Goal: Transaction & Acquisition: Download file/media

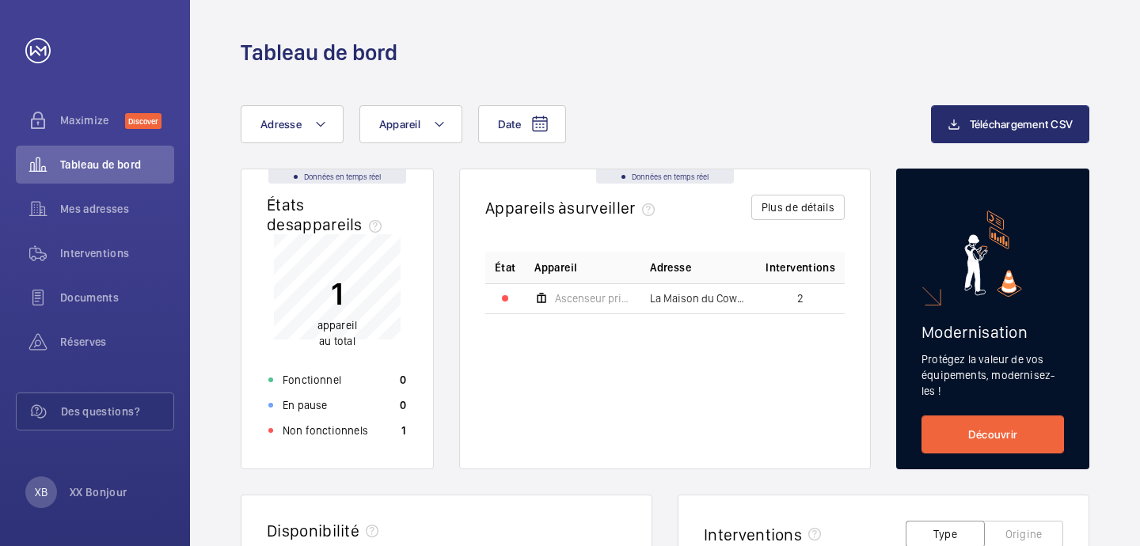
click at [791, 293] on td "2" at bounding box center [800, 298] width 89 height 30
click at [817, 214] on button "Plus de détails" at bounding box center [797, 207] width 93 height 25
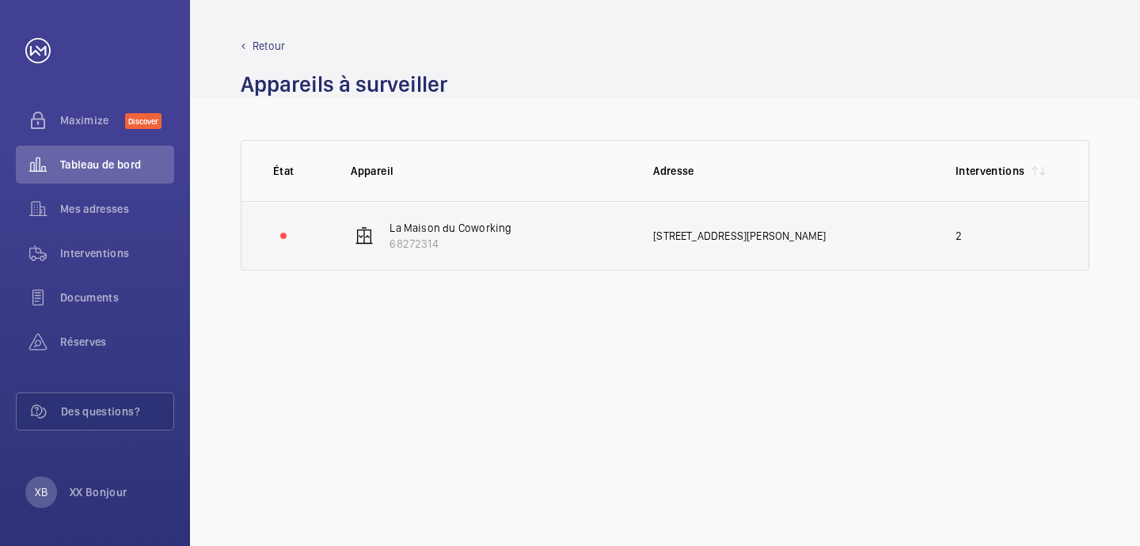
click at [638, 236] on td "[STREET_ADDRESS][PERSON_NAME]" at bounding box center [779, 236] width 302 height 70
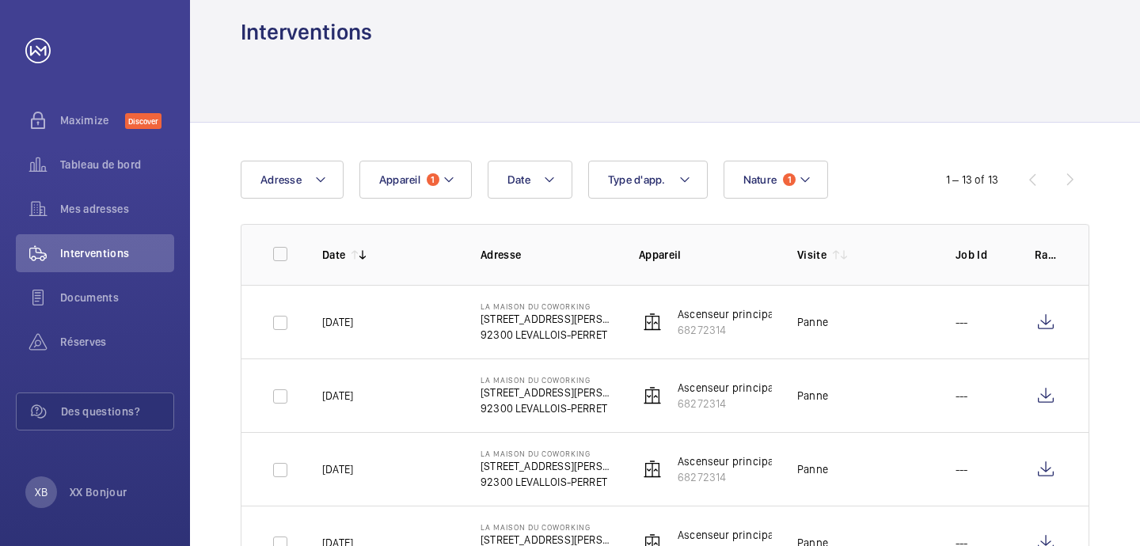
scroll to position [21, 0]
click at [1040, 321] on wm-front-icon-button at bounding box center [1046, 321] width 22 height 38
